Goal: Task Accomplishment & Management: Manage account settings

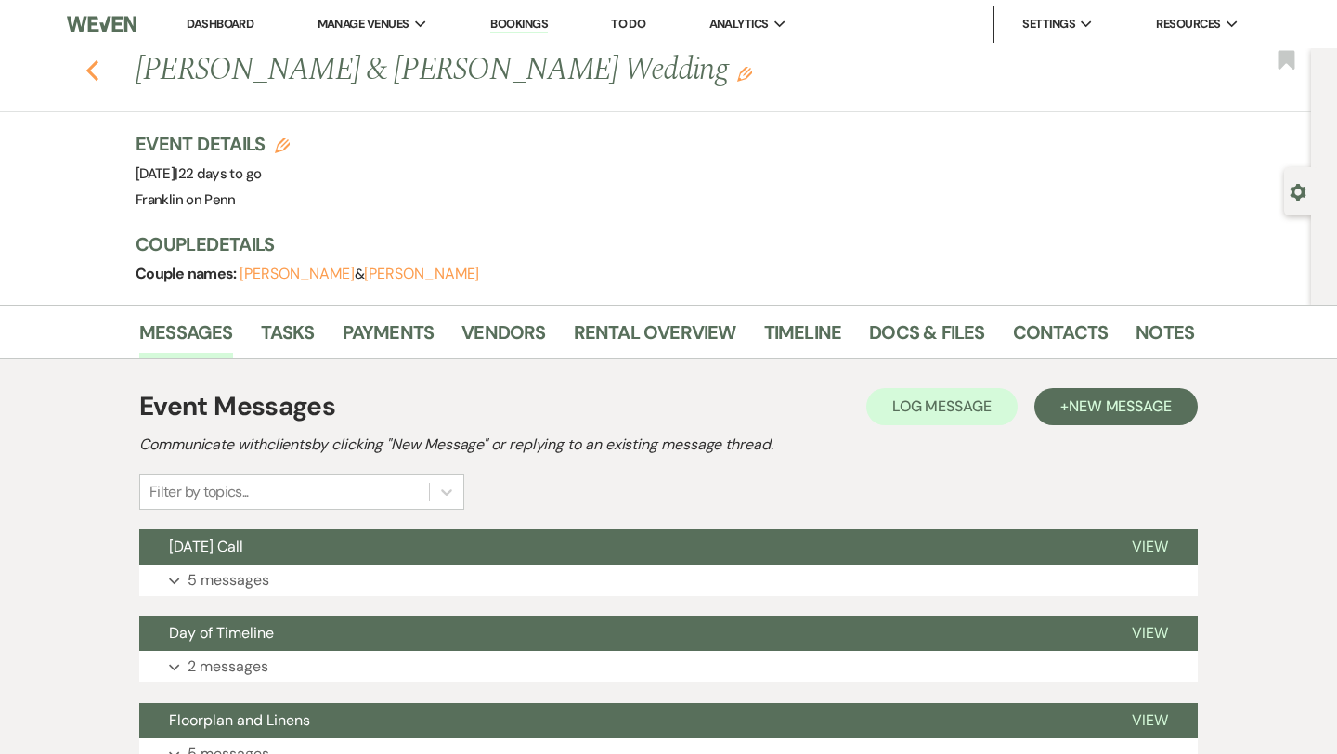
click at [96, 76] on use "button" at bounding box center [92, 70] width 12 height 20
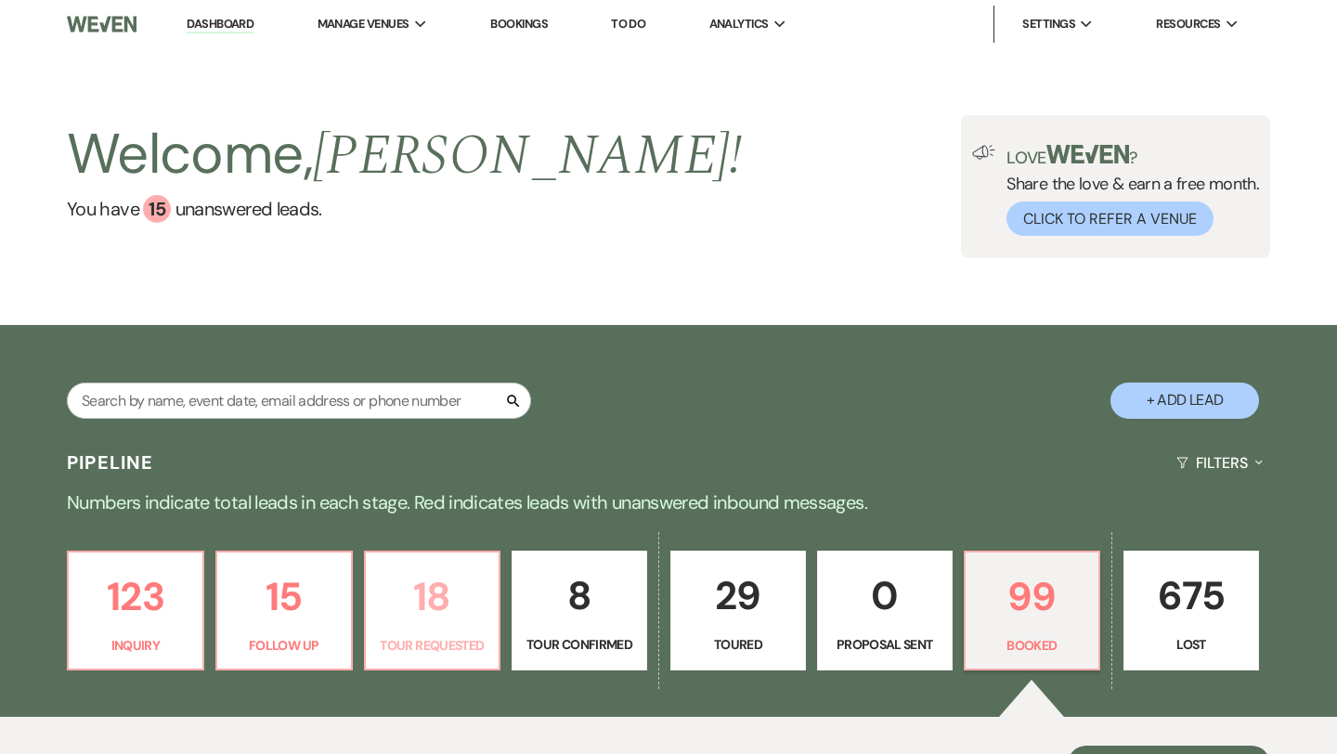
click at [444, 589] on p "18" at bounding box center [432, 596] width 111 height 62
select select "2"
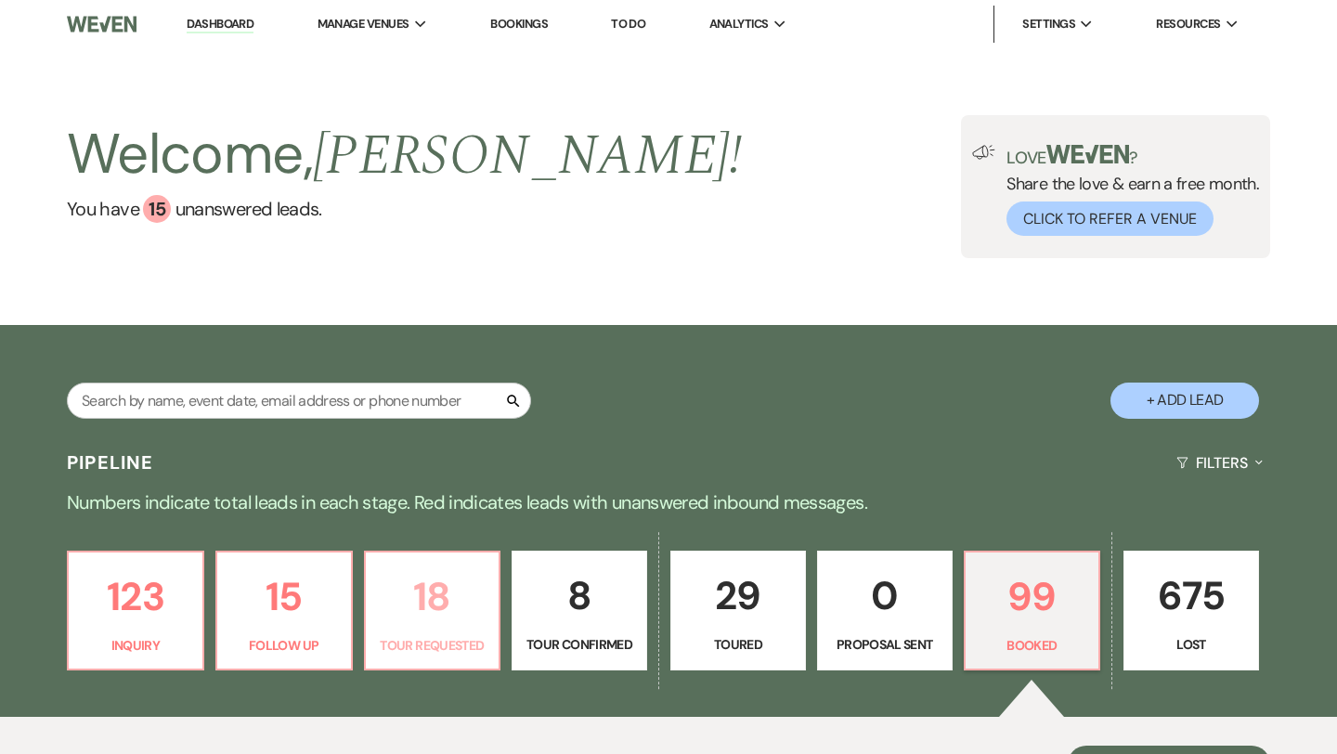
select select "2"
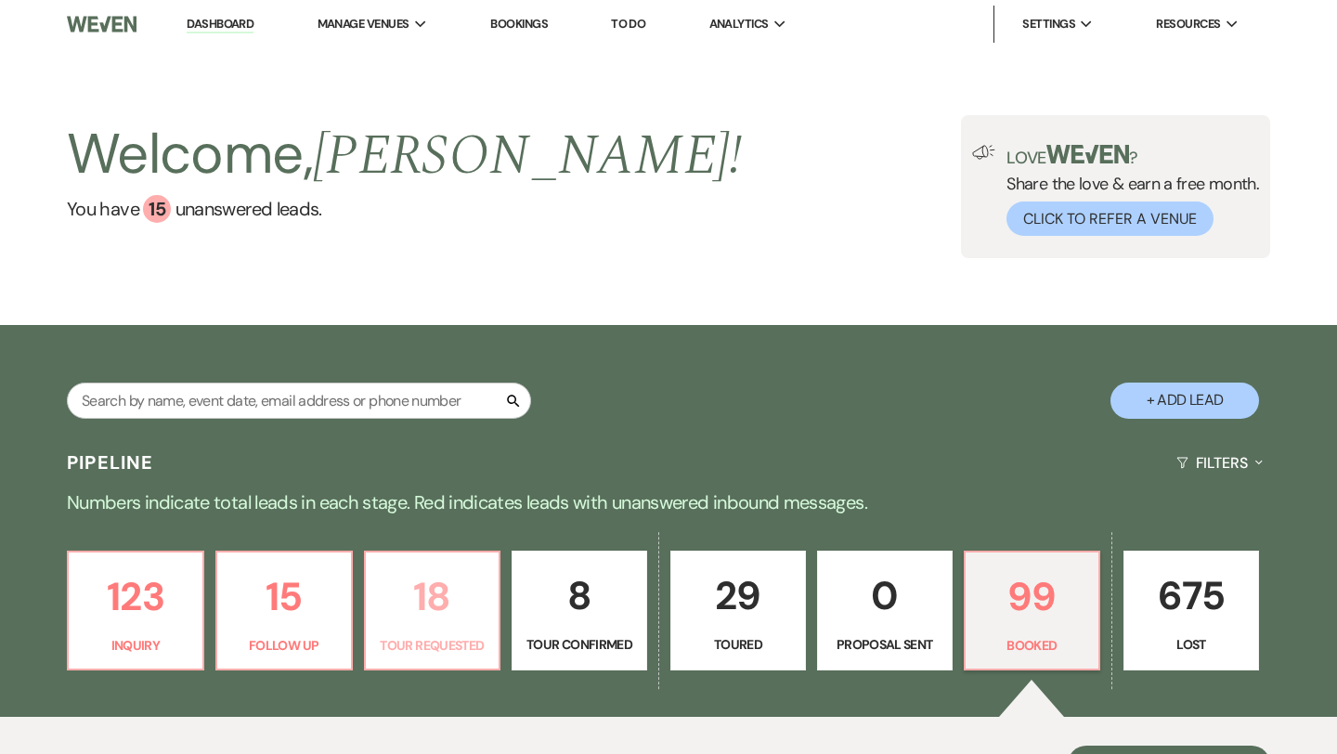
select select "2"
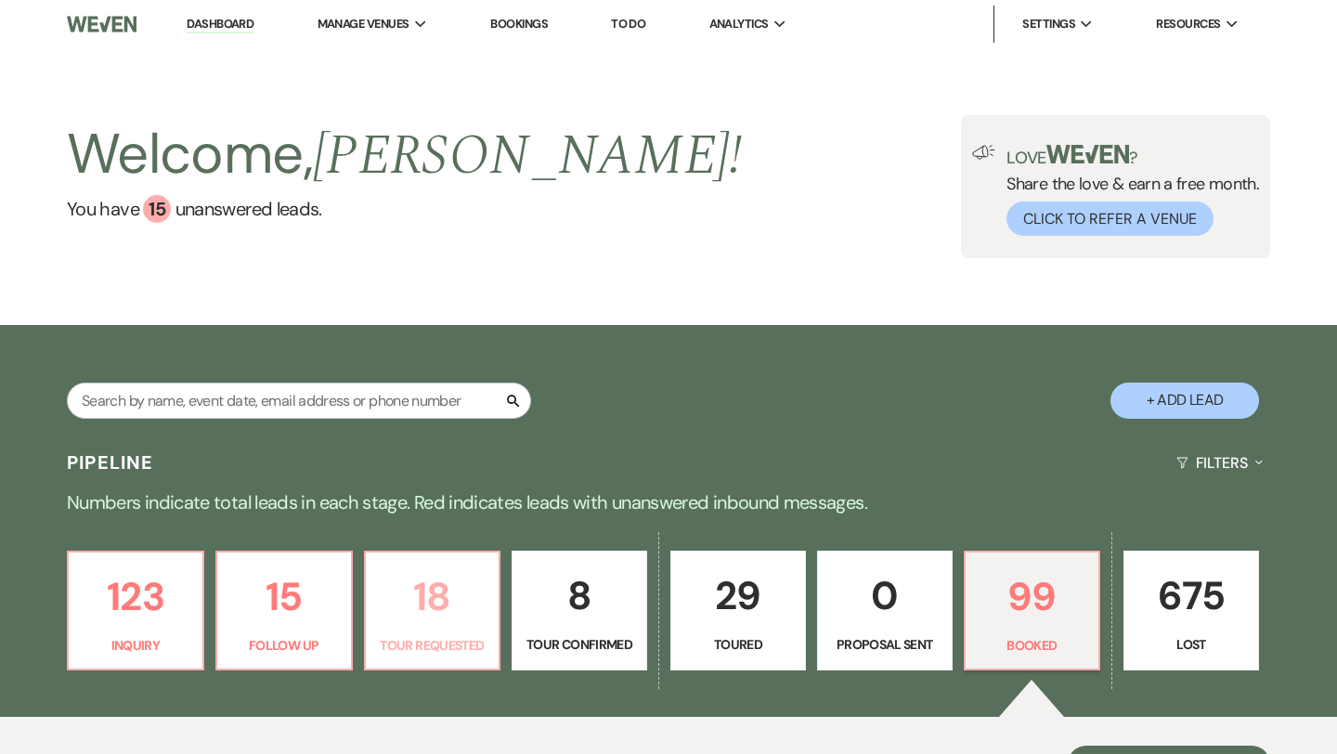
select select "2"
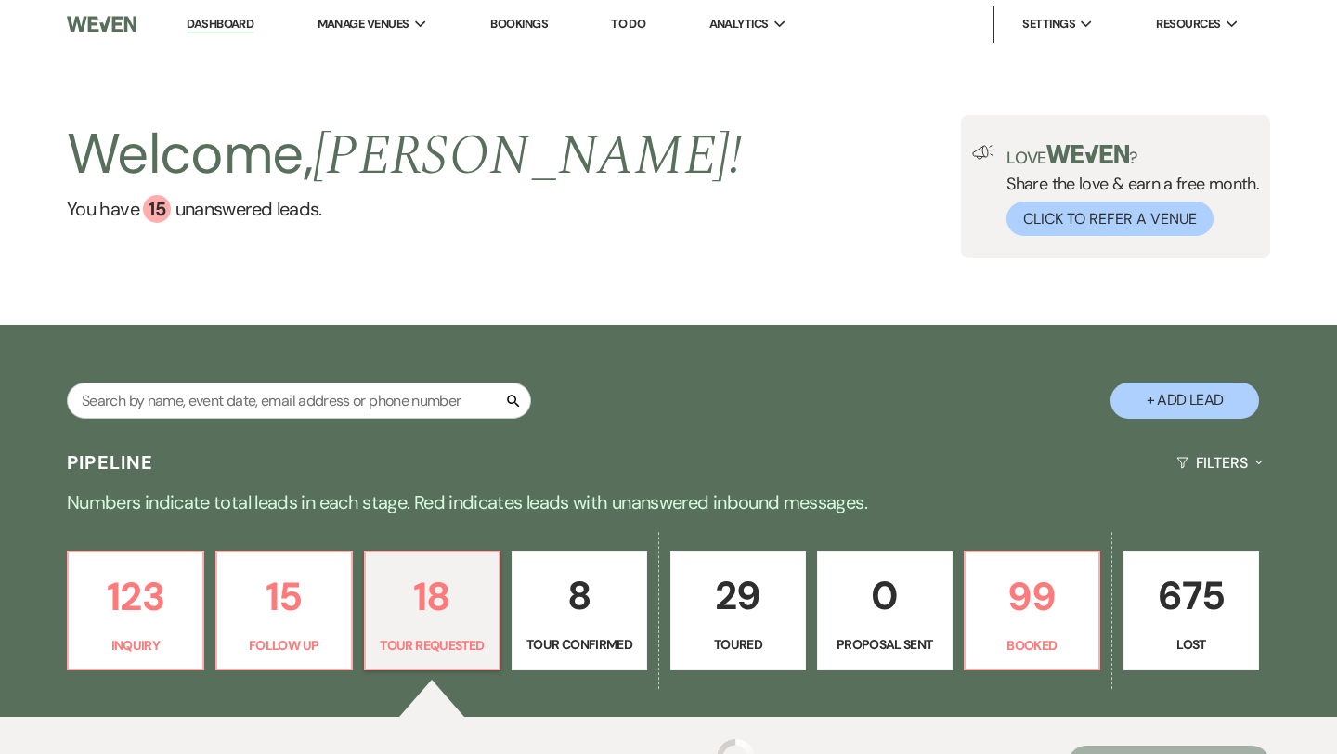
select select "2"
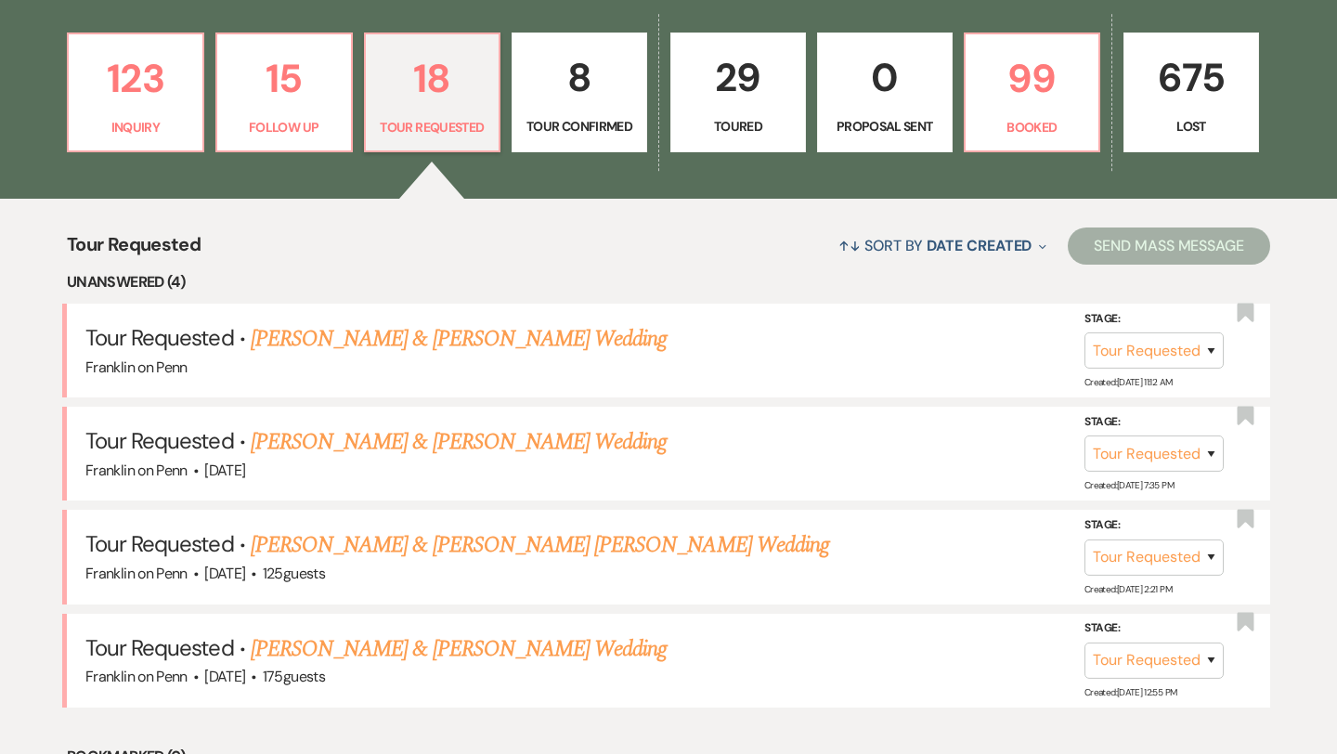
scroll to position [577, 0]
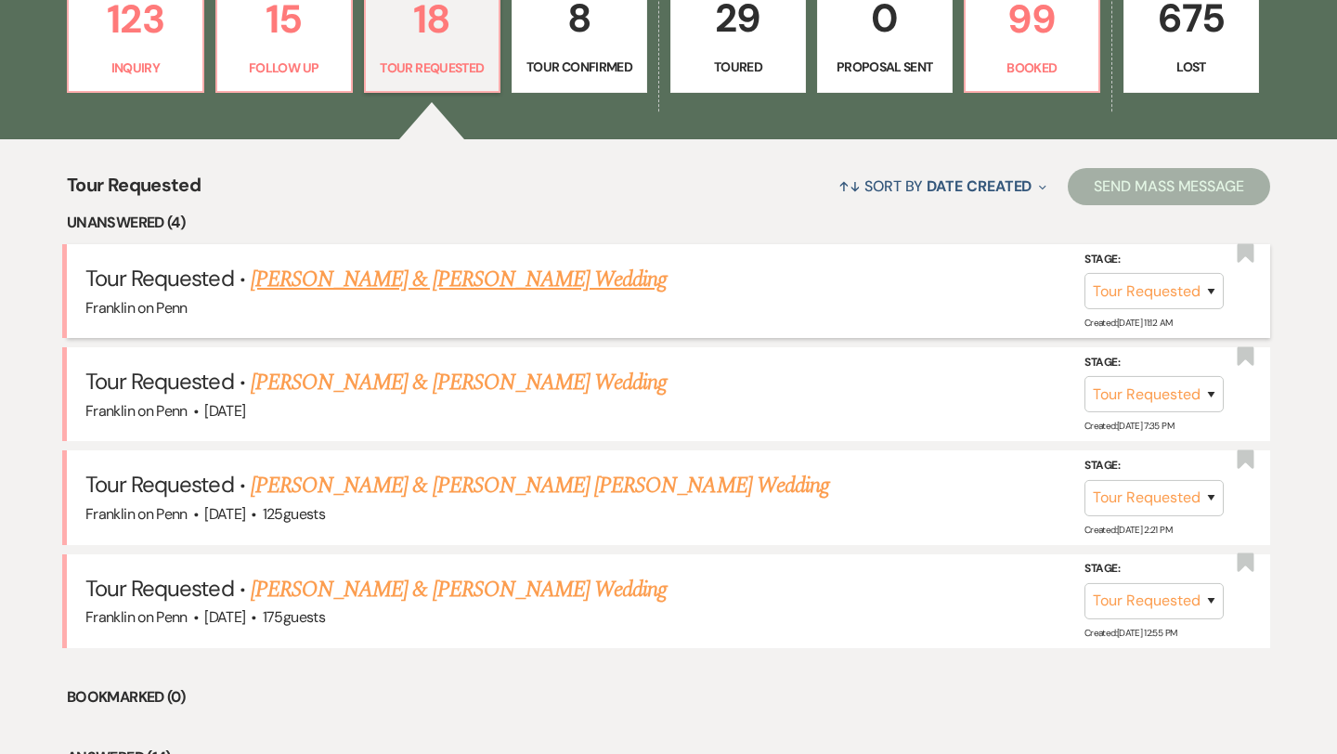
click at [546, 278] on link "[PERSON_NAME] & [PERSON_NAME] Wedding" at bounding box center [459, 279] width 416 height 33
select select "2"
select select "5"
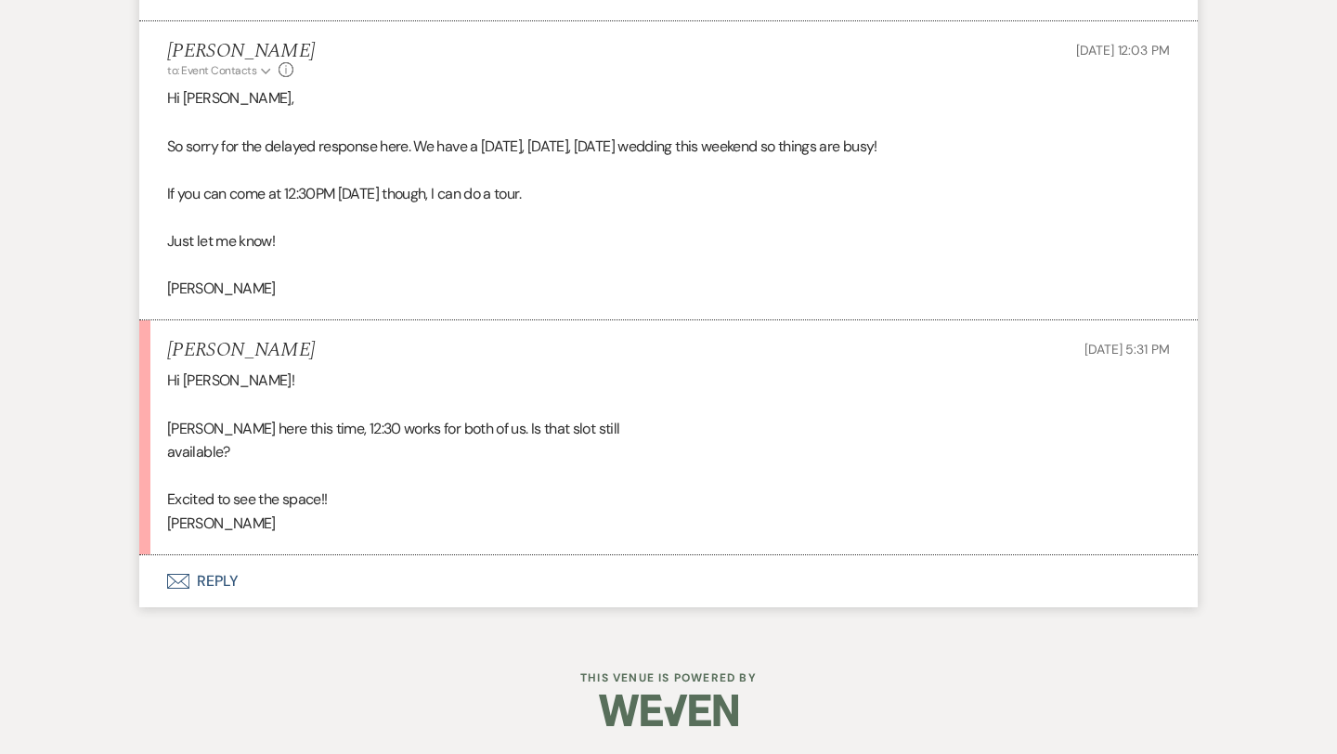
scroll to position [2118, 0]
click at [231, 573] on button "Envelope Reply" at bounding box center [668, 581] width 1058 height 52
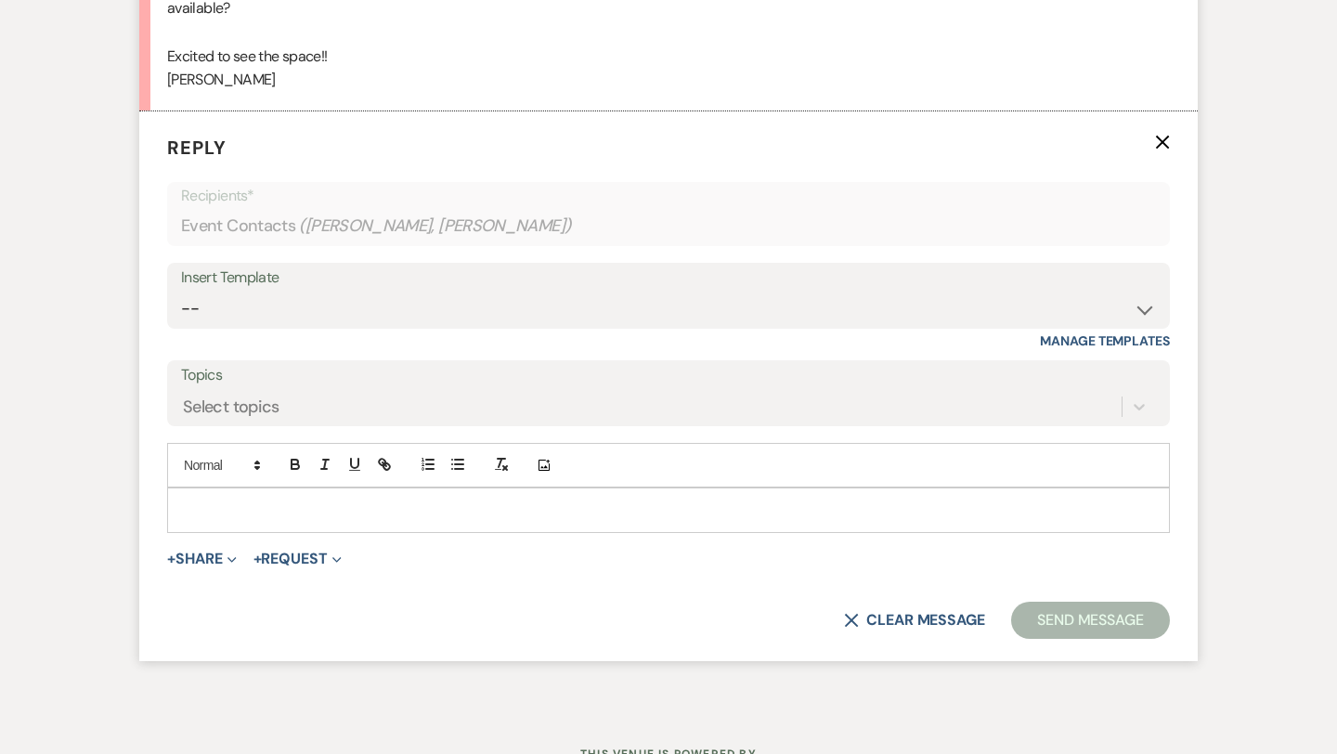
scroll to position [2571, 0]
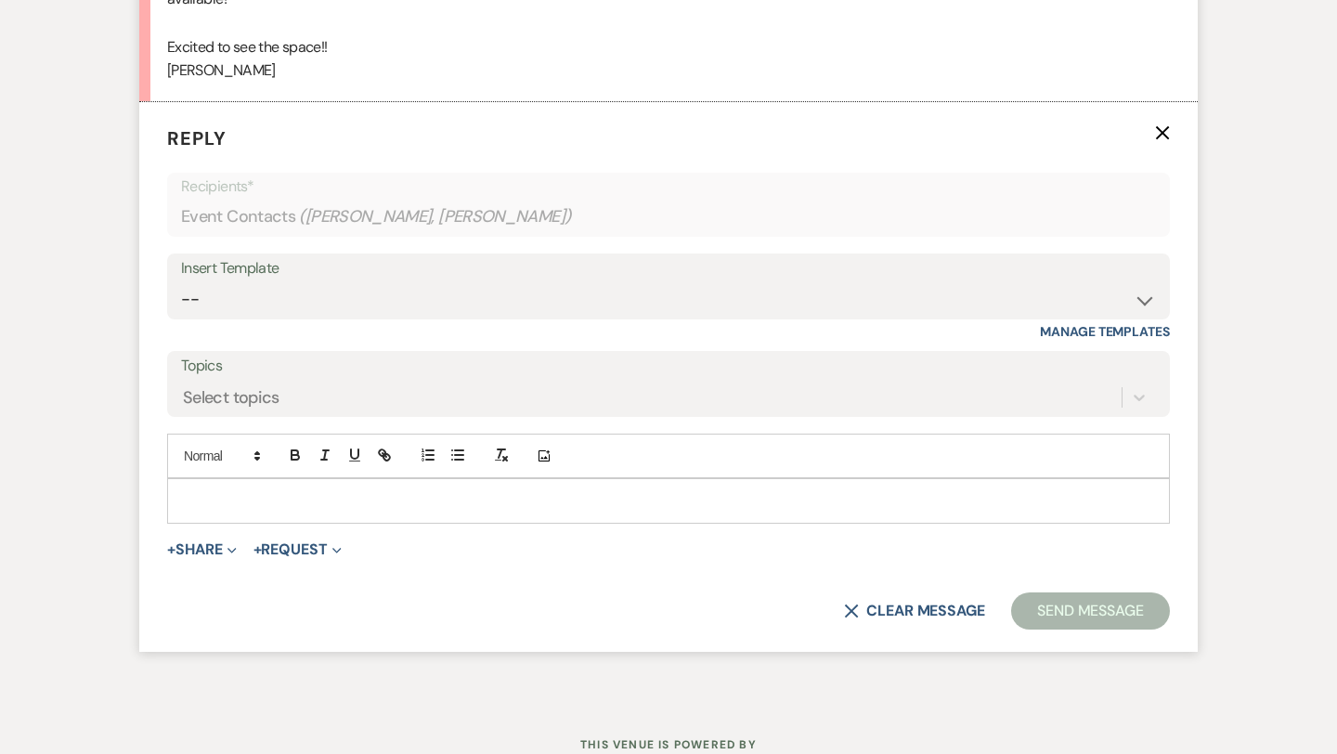
click at [228, 504] on p at bounding box center [668, 500] width 973 height 20
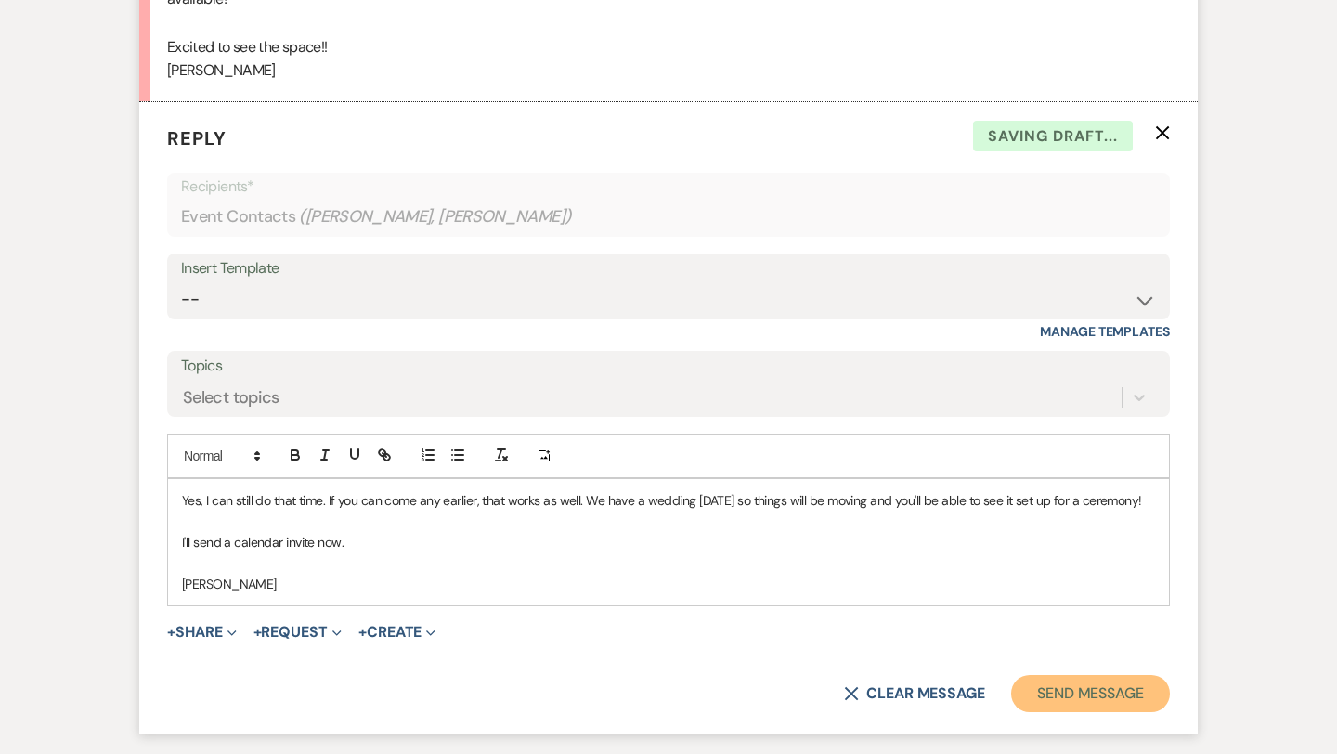
click at [1099, 702] on button "Send Message" at bounding box center [1090, 693] width 159 height 37
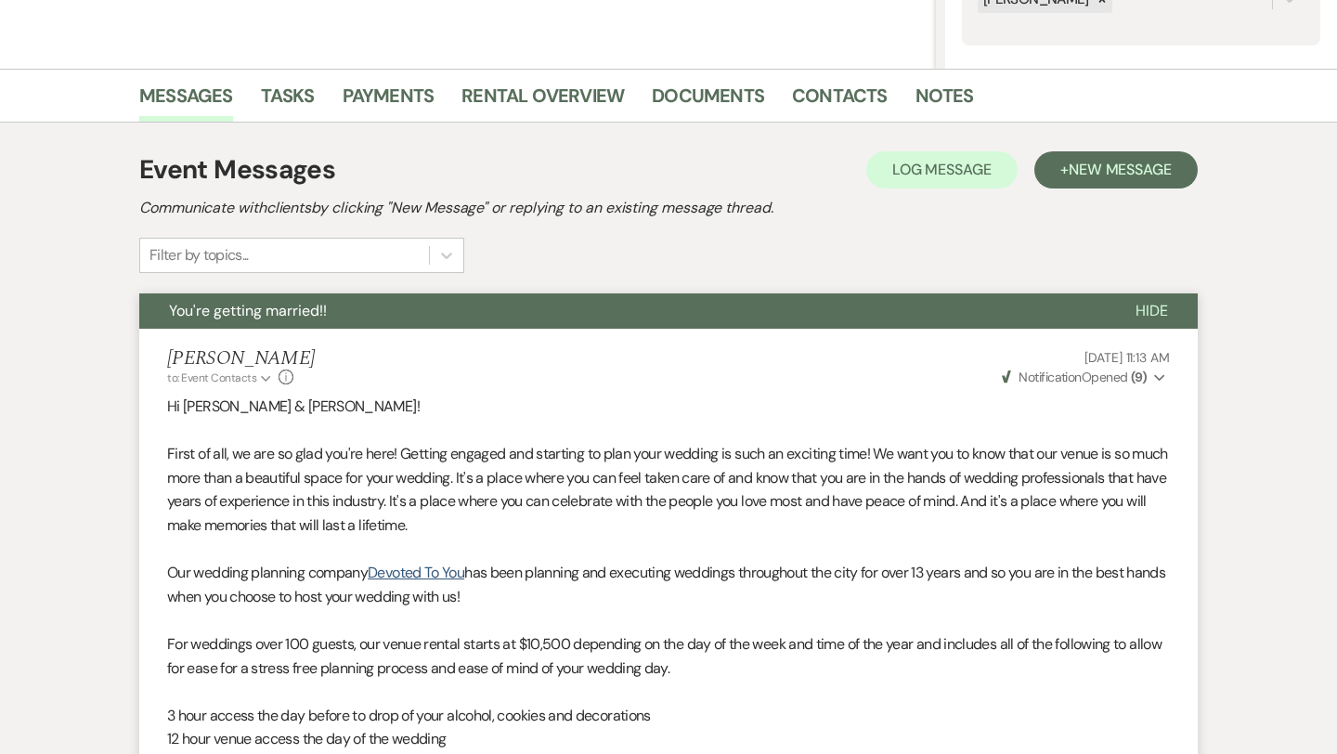
scroll to position [393, 0]
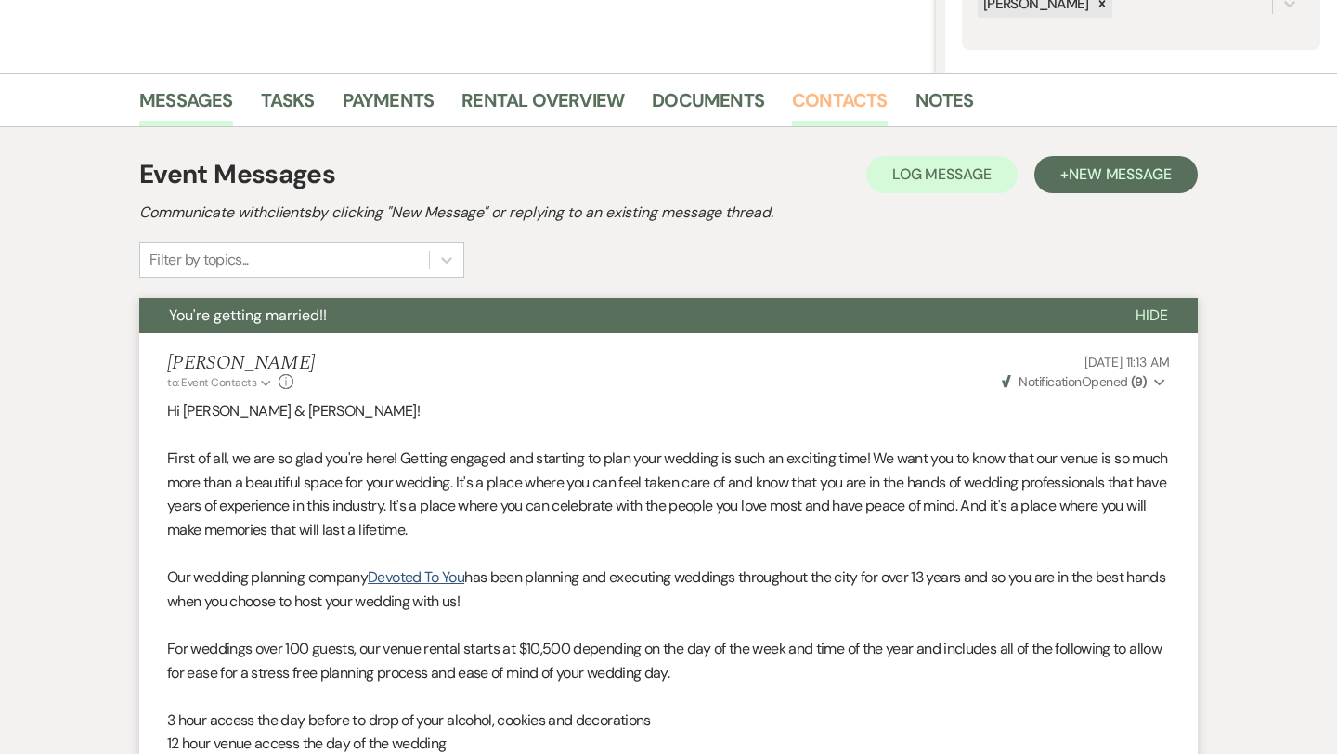
click at [855, 97] on link "Contacts" at bounding box center [840, 105] width 96 height 41
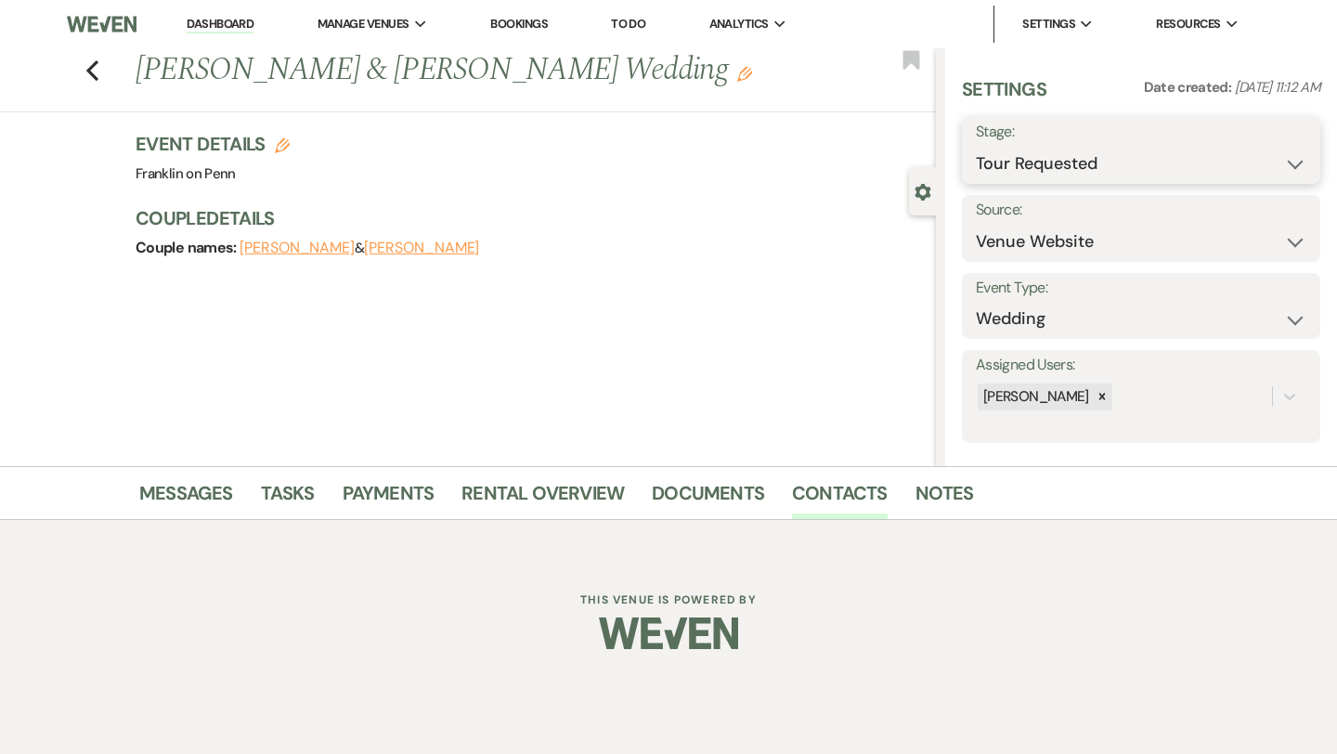
click at [1065, 165] on select "Inquiry Follow Up Tour Requested Tour Confirmed Toured Proposal Sent Booked Lost" at bounding box center [1141, 164] width 330 height 36
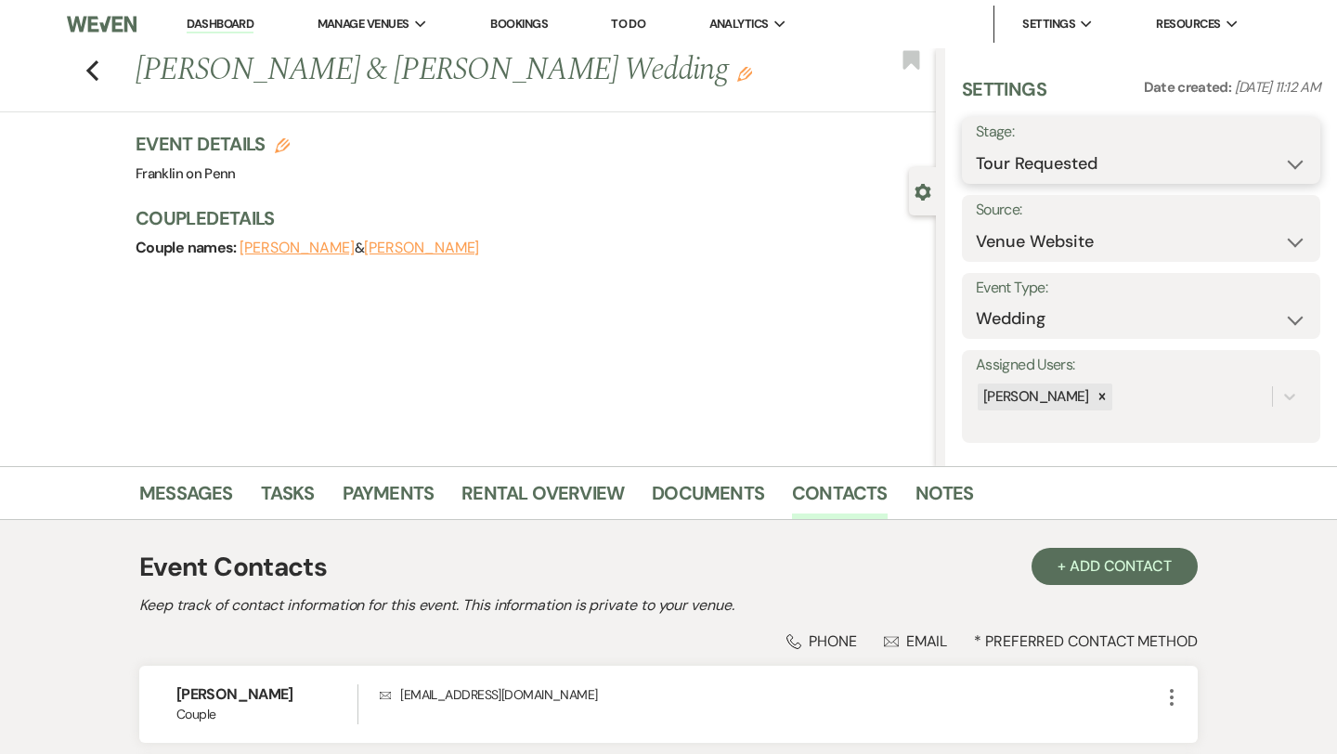
select select "4"
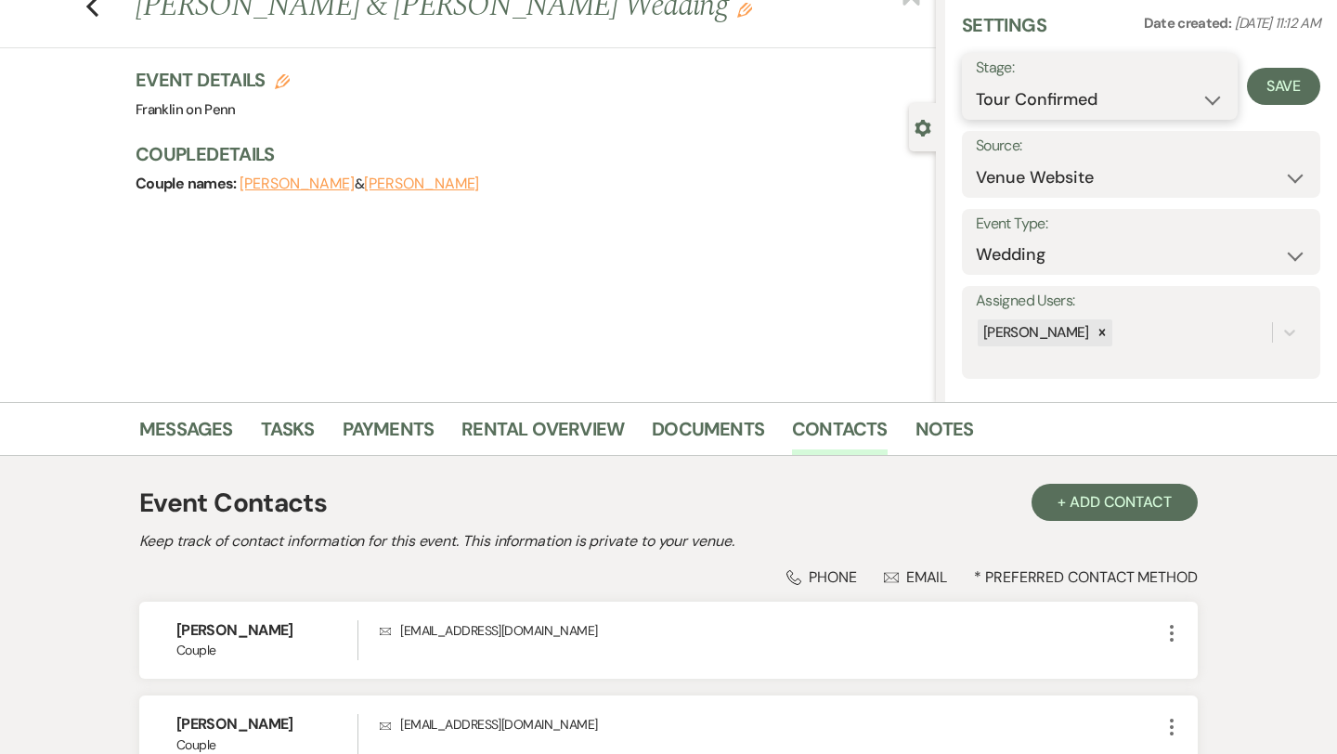
scroll to position [32, 0]
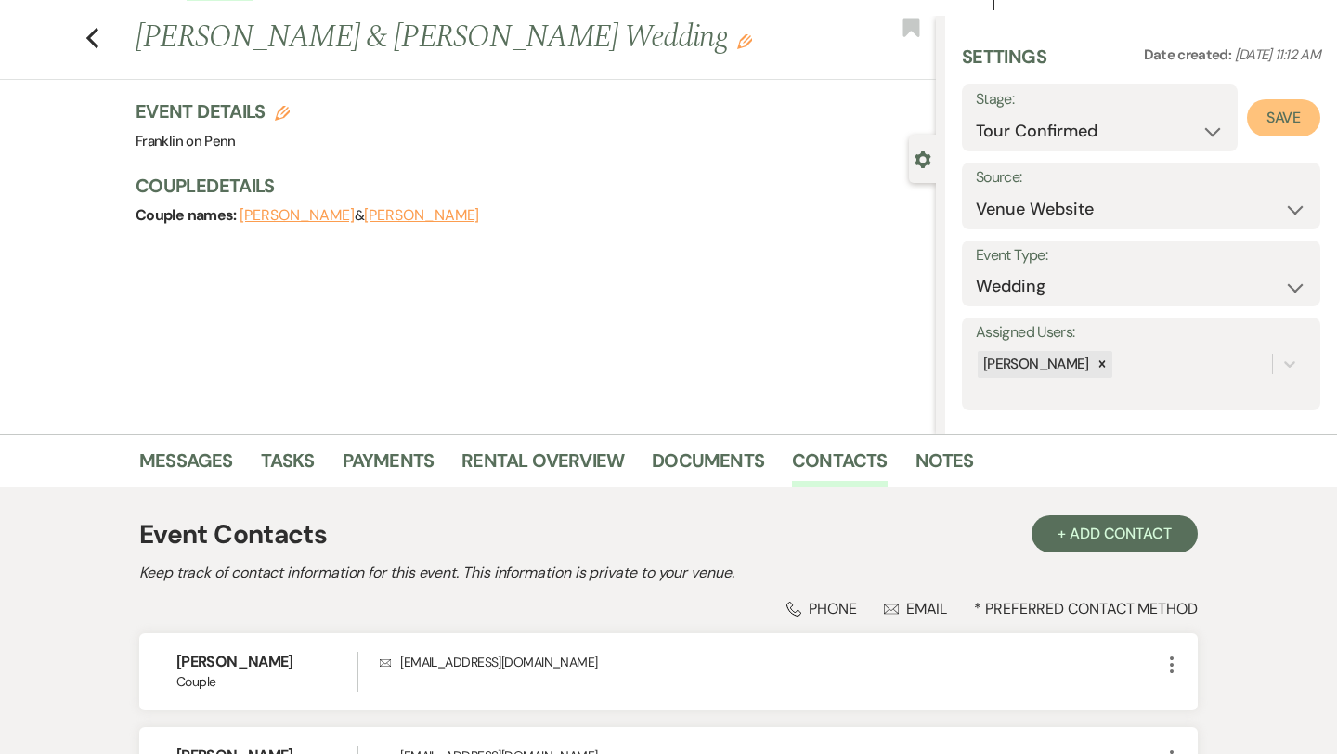
click at [1298, 118] on button "Save" at bounding box center [1283, 117] width 73 height 37
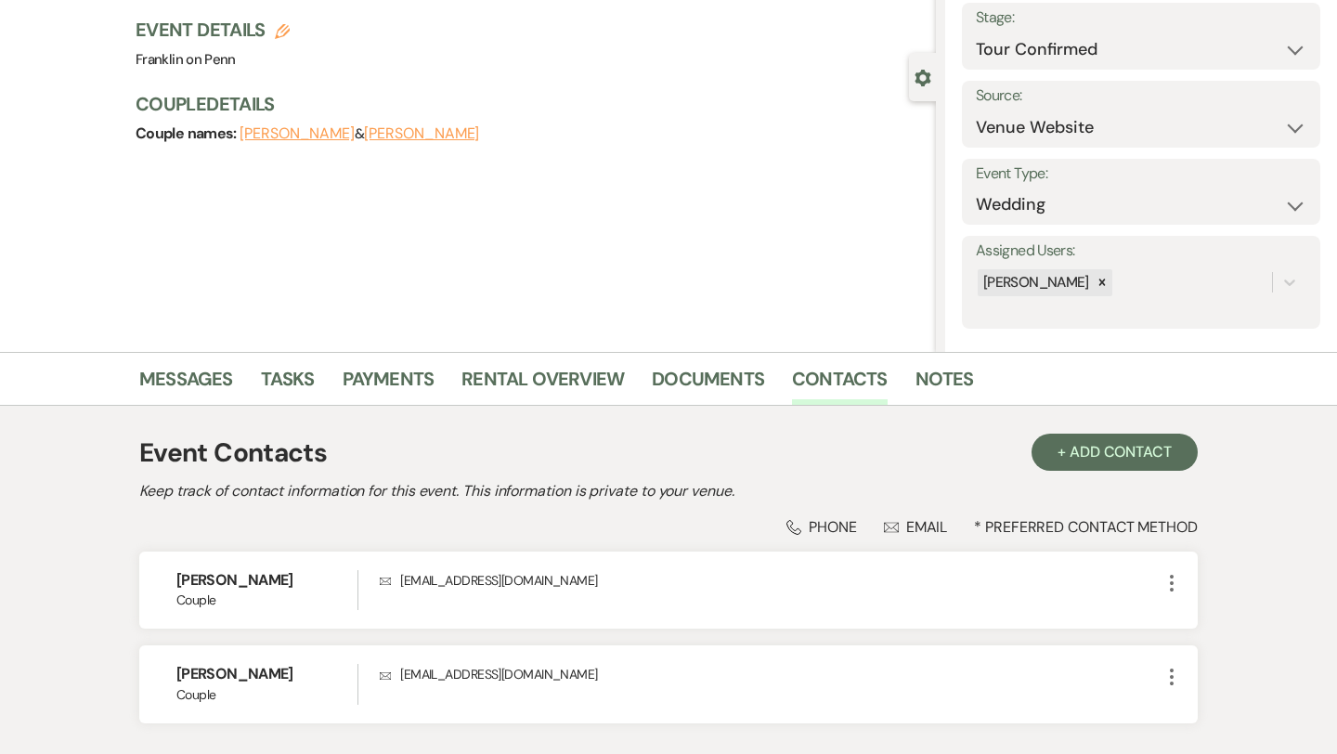
scroll to position [134, 0]
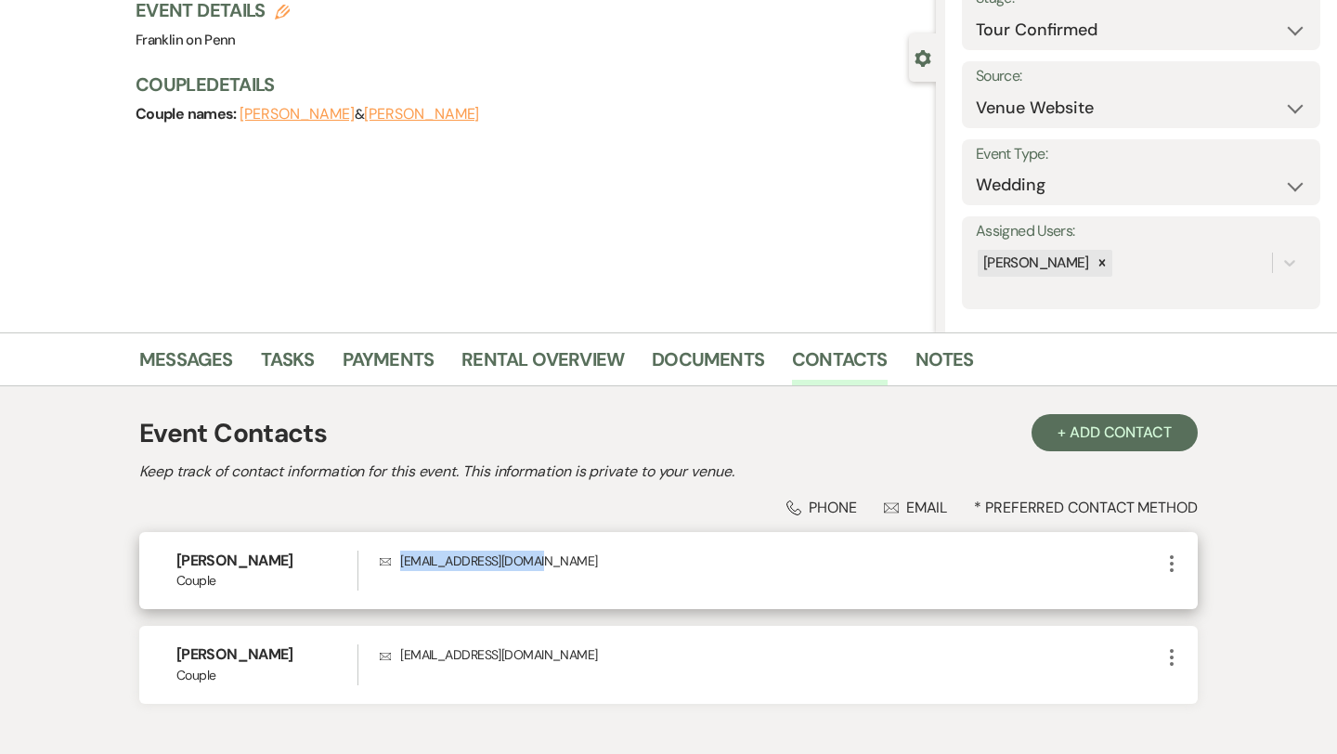
drag, startPoint x: 531, startPoint y: 564, endPoint x: 406, endPoint y: 561, distance: 125.4
click at [406, 561] on p "Envelope [EMAIL_ADDRESS][DOMAIN_NAME]" at bounding box center [770, 560] width 781 height 20
click at [422, 561] on p "Envelope [EMAIL_ADDRESS][DOMAIN_NAME]" at bounding box center [770, 560] width 781 height 20
drag, startPoint x: 528, startPoint y: 563, endPoint x: 401, endPoint y: 563, distance: 127.2
click at [401, 563] on p "Envelope [EMAIL_ADDRESS][DOMAIN_NAME]" at bounding box center [770, 560] width 781 height 20
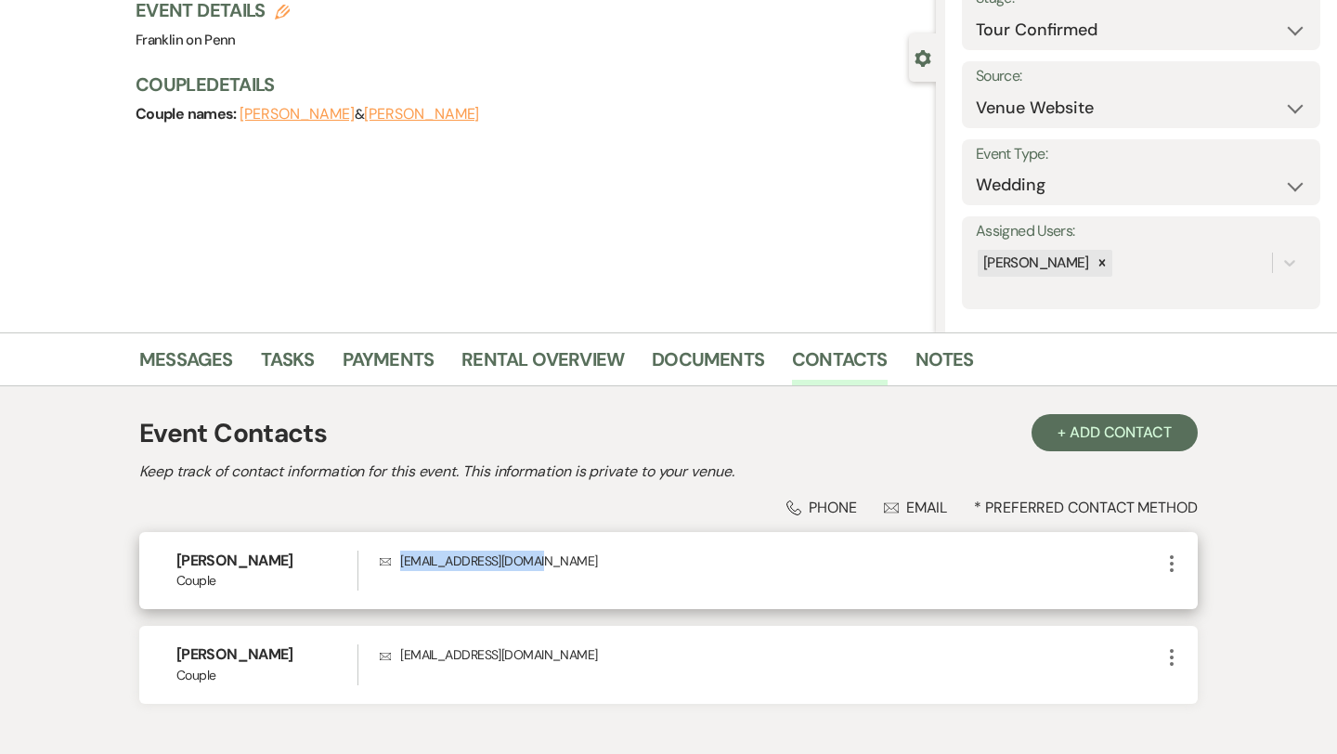
copy p "[EMAIL_ADDRESS][DOMAIN_NAME]"
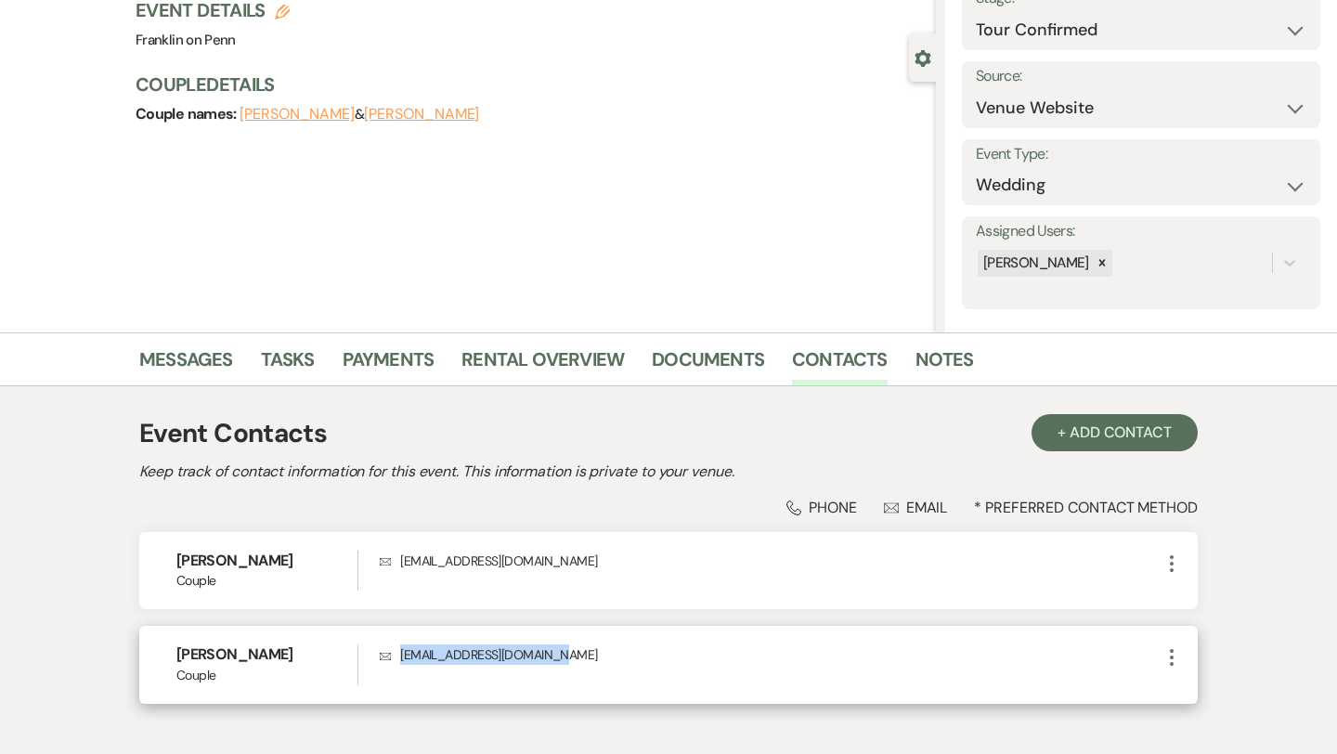
drag, startPoint x: 550, startPoint y: 653, endPoint x: 400, endPoint y: 650, distance: 150.4
click at [400, 650] on p "Envelope [EMAIL_ADDRESS][DOMAIN_NAME]" at bounding box center [770, 654] width 781 height 20
copy p "[EMAIL_ADDRESS][DOMAIN_NAME]"
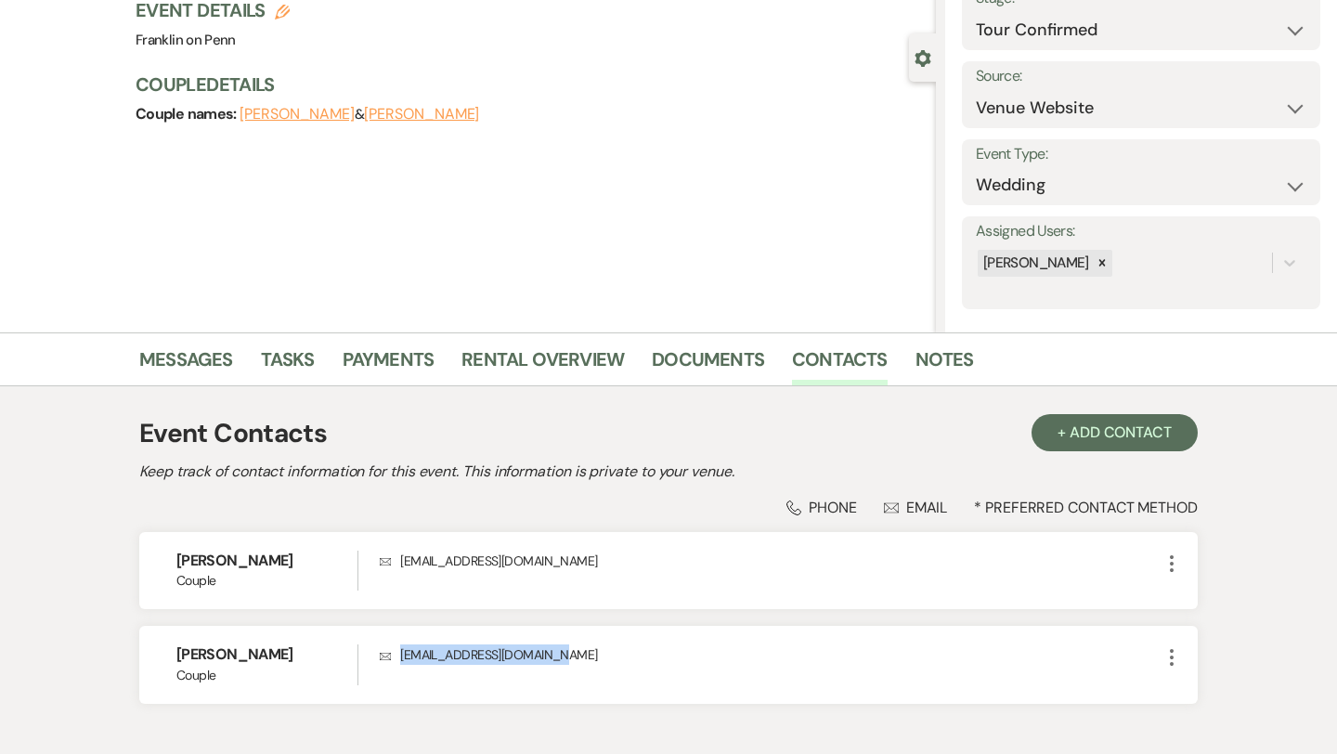
scroll to position [0, 0]
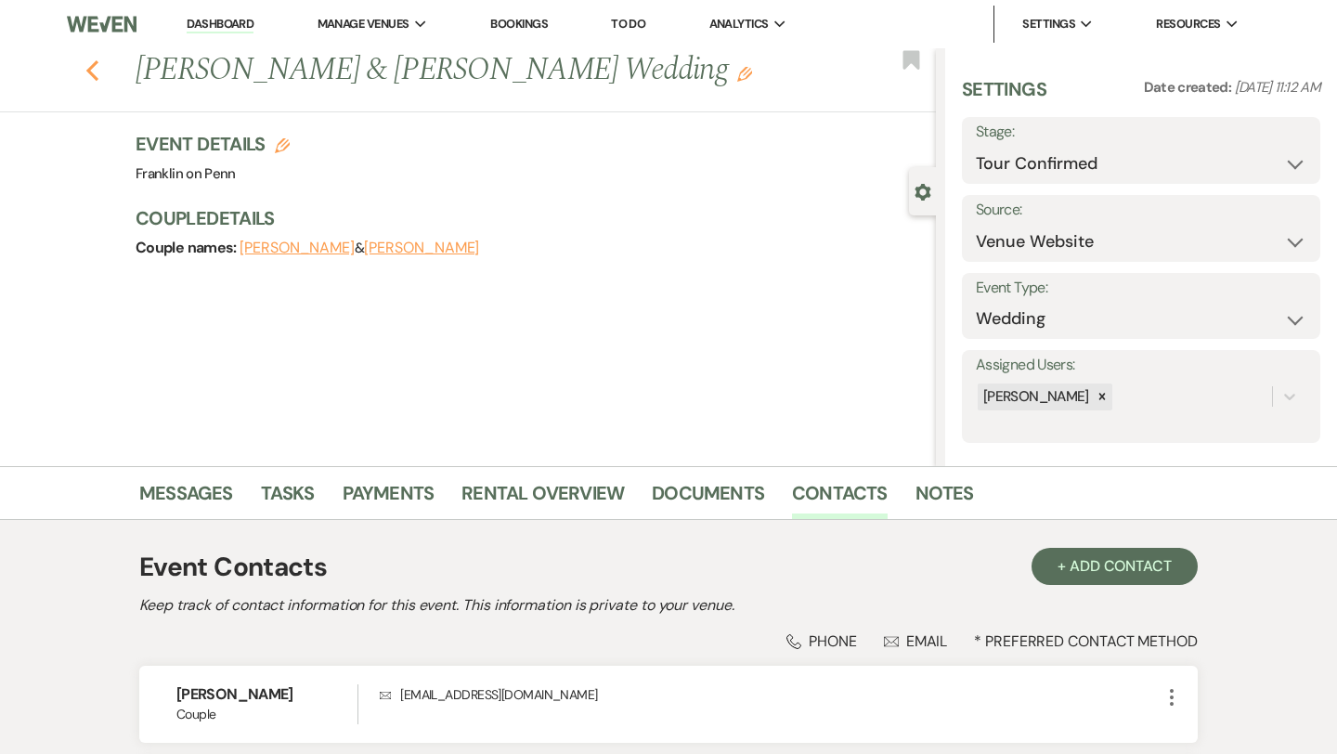
click at [91, 69] on use "button" at bounding box center [92, 70] width 12 height 20
select select "2"
select select "4"
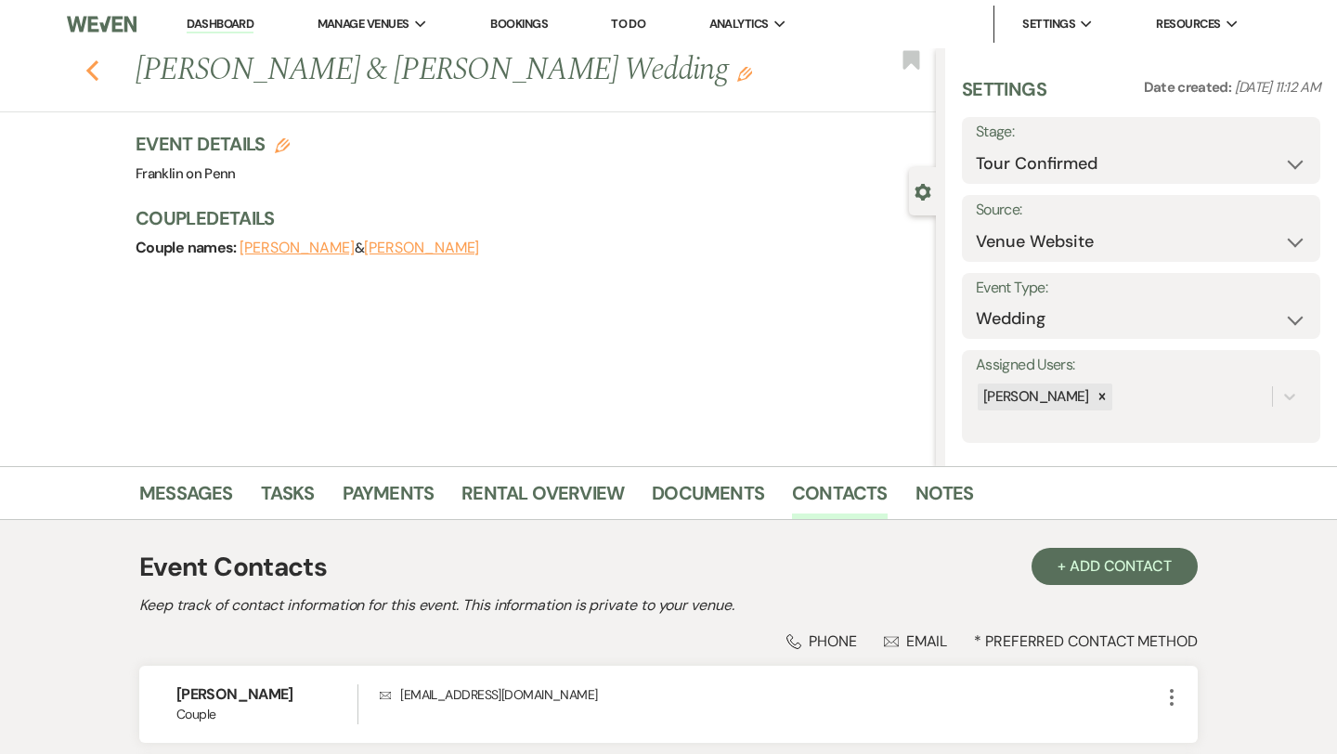
select select "2"
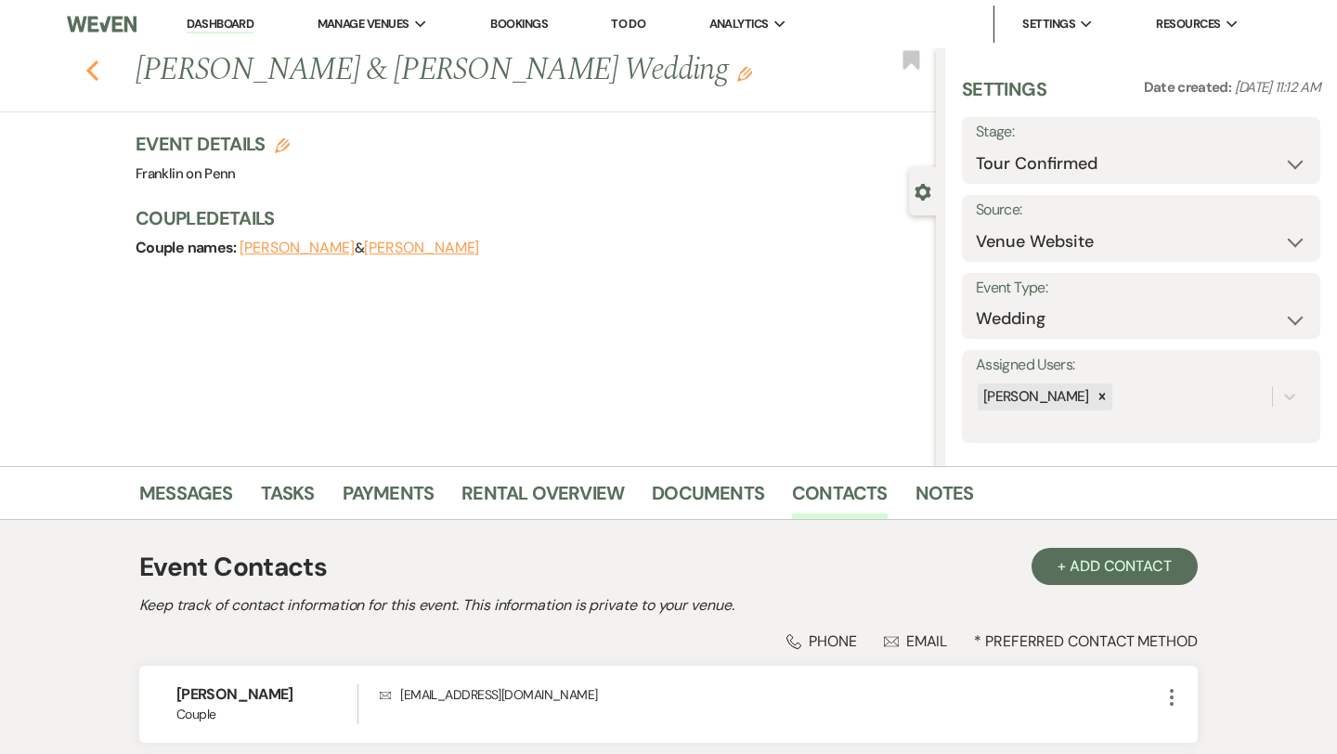
select select "2"
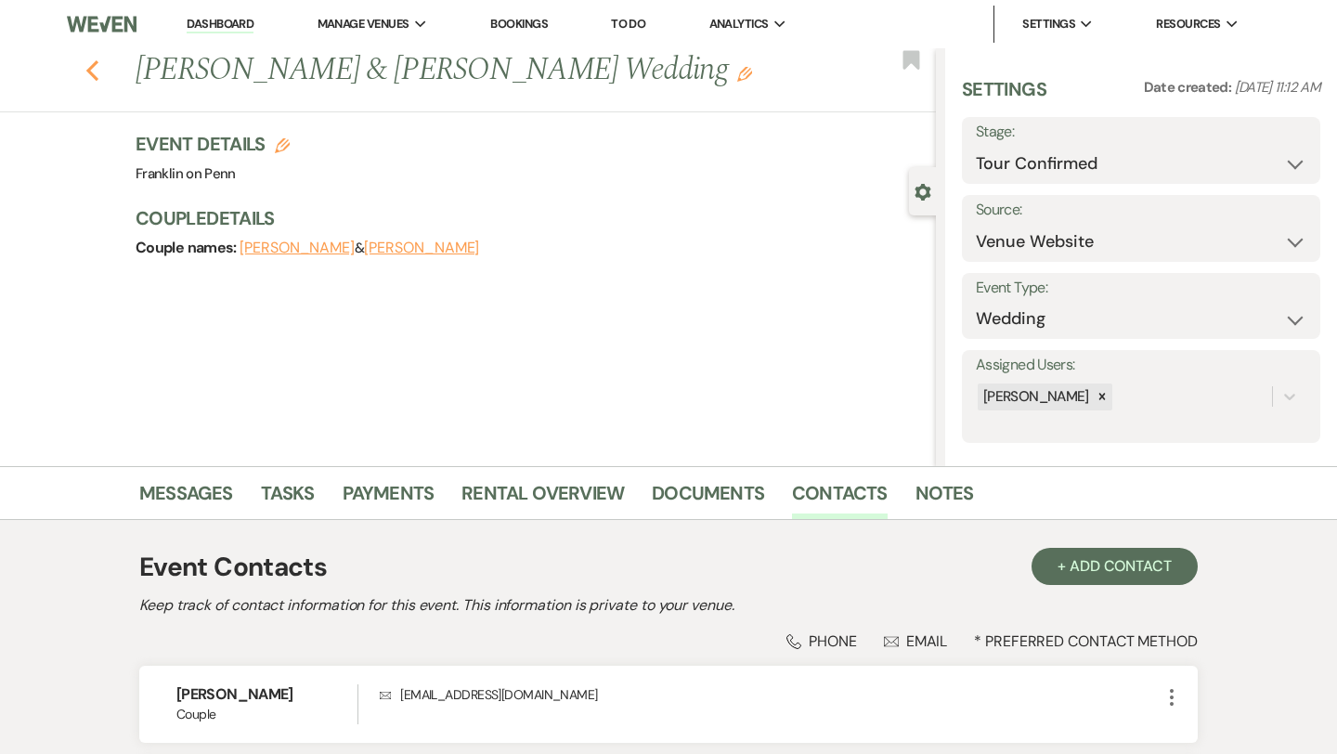
select select "2"
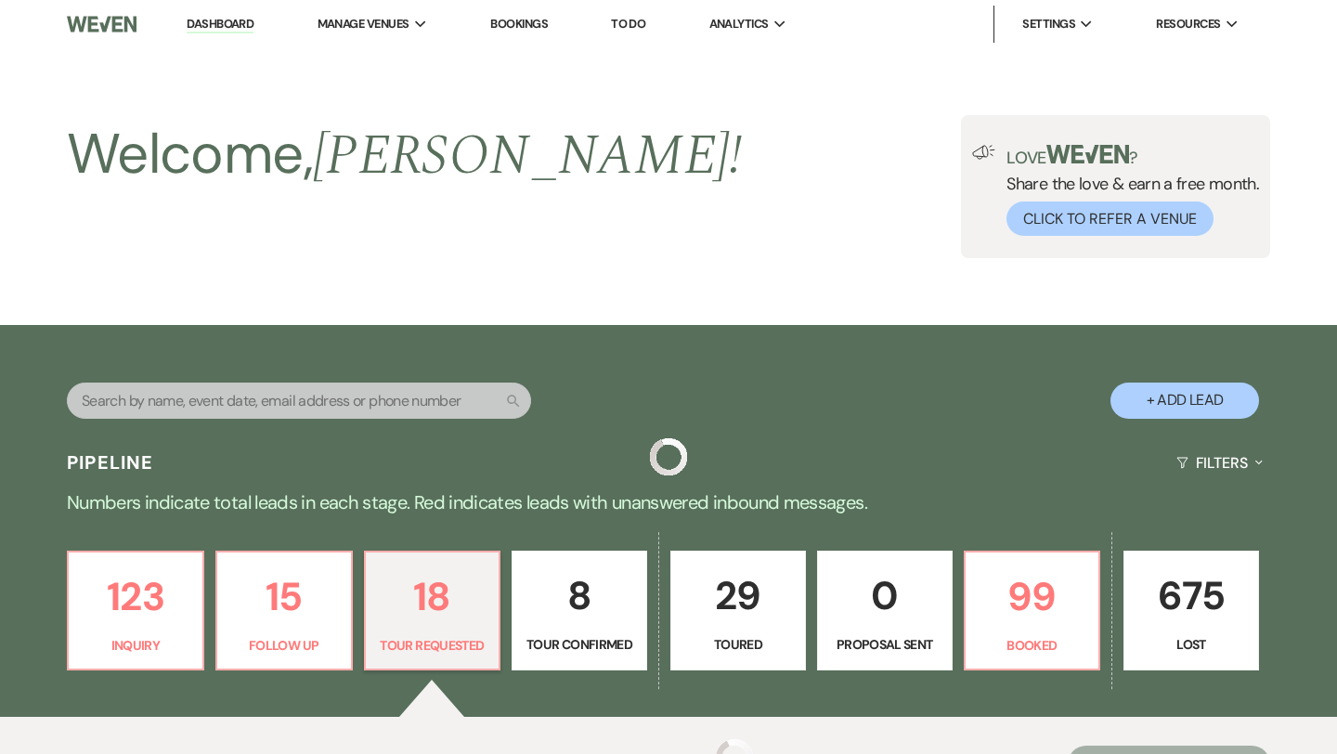
scroll to position [577, 0]
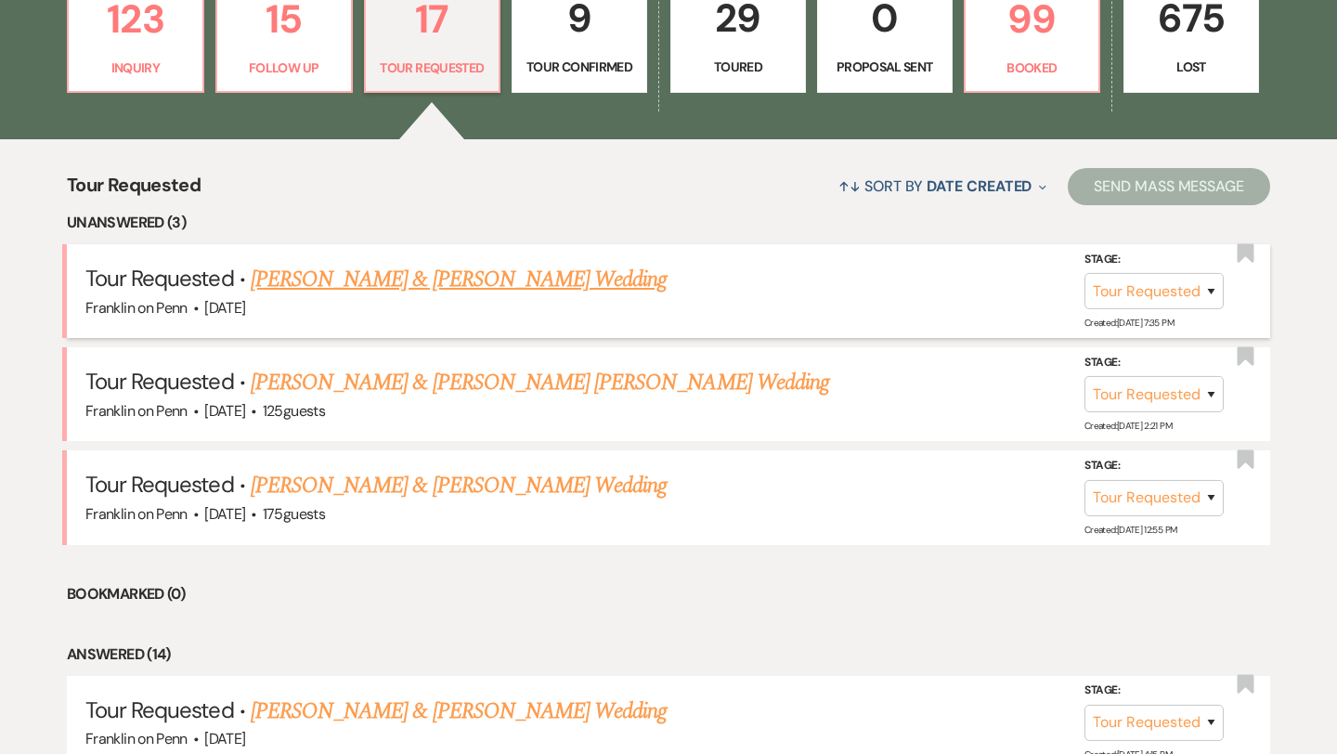
click at [460, 276] on link "[PERSON_NAME] & [PERSON_NAME] Wedding" at bounding box center [459, 279] width 416 height 33
select select "2"
select select "5"
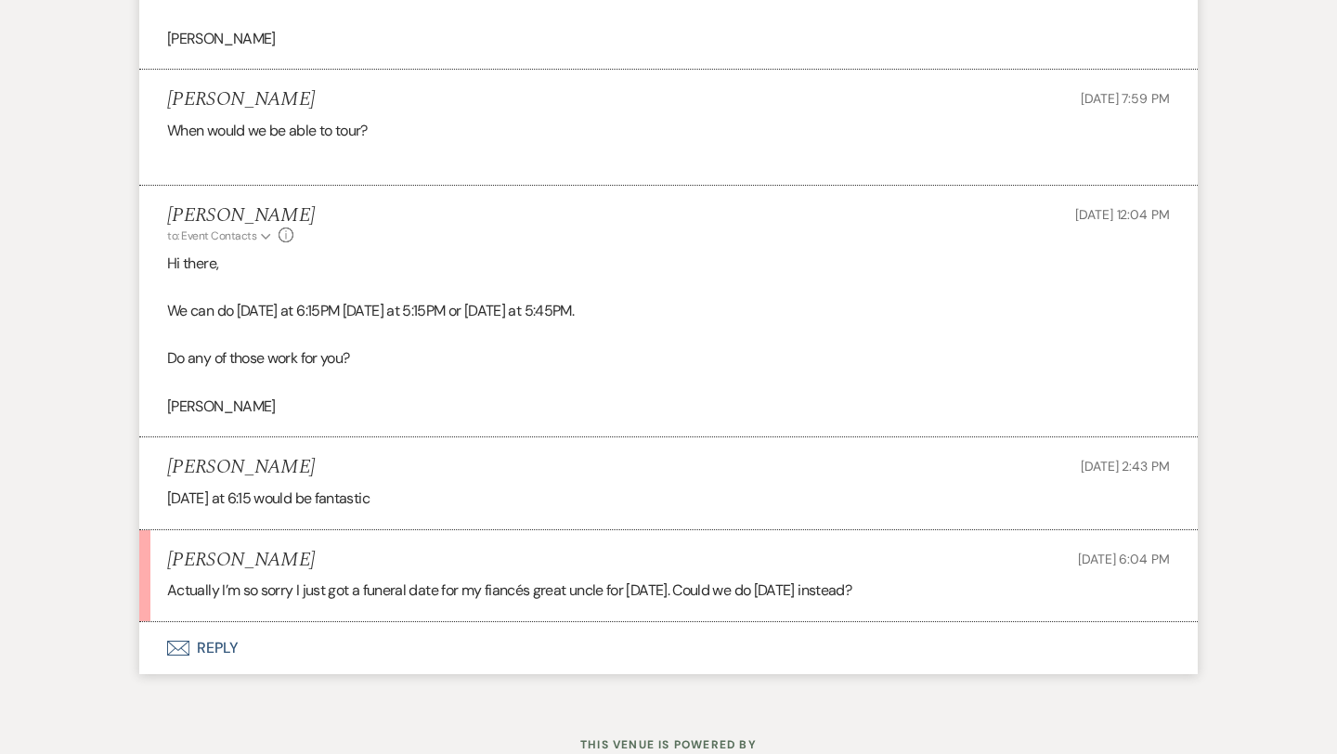
scroll to position [3061, 0]
